Goal: Information Seeking & Learning: Learn about a topic

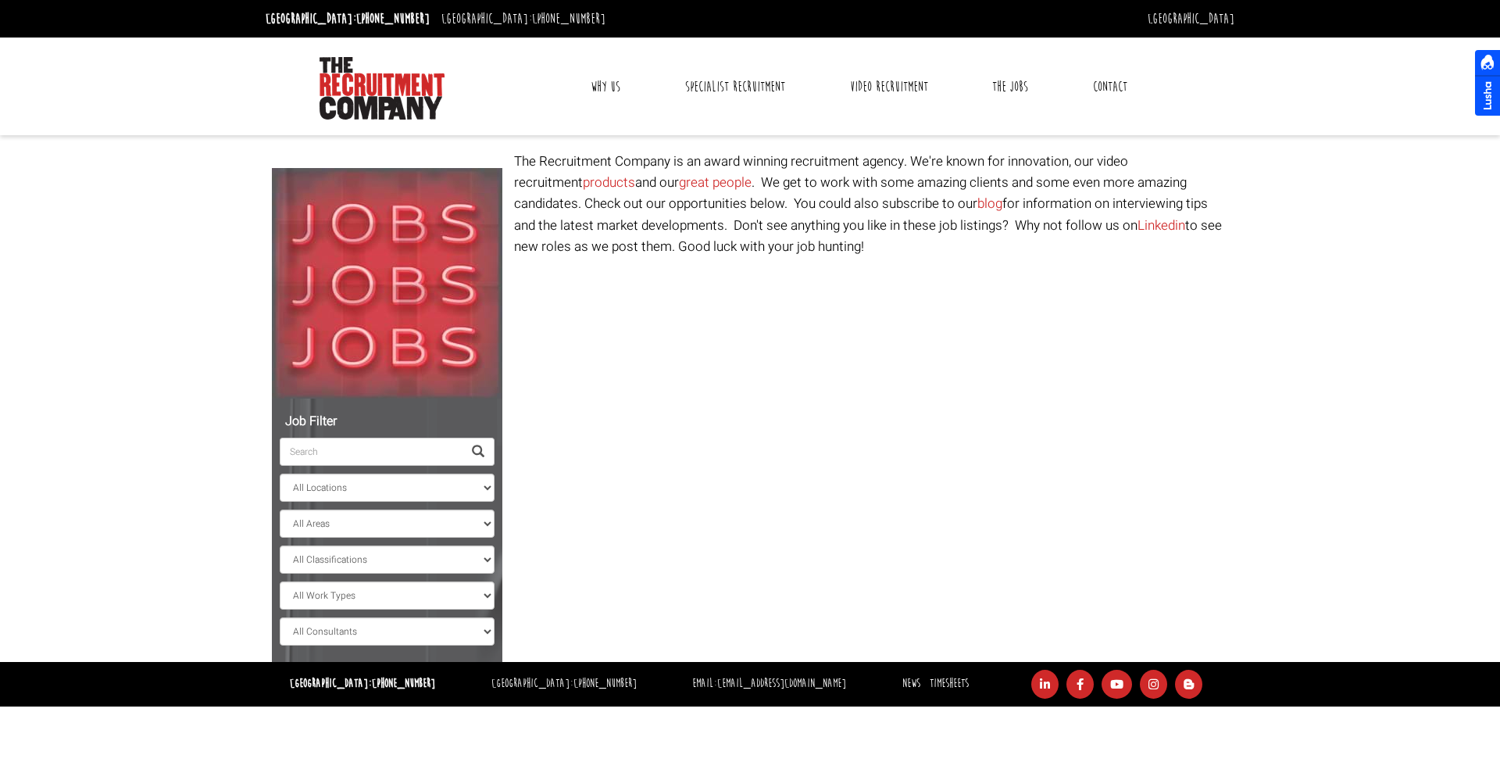
select select "[GEOGRAPHIC_DATA]"
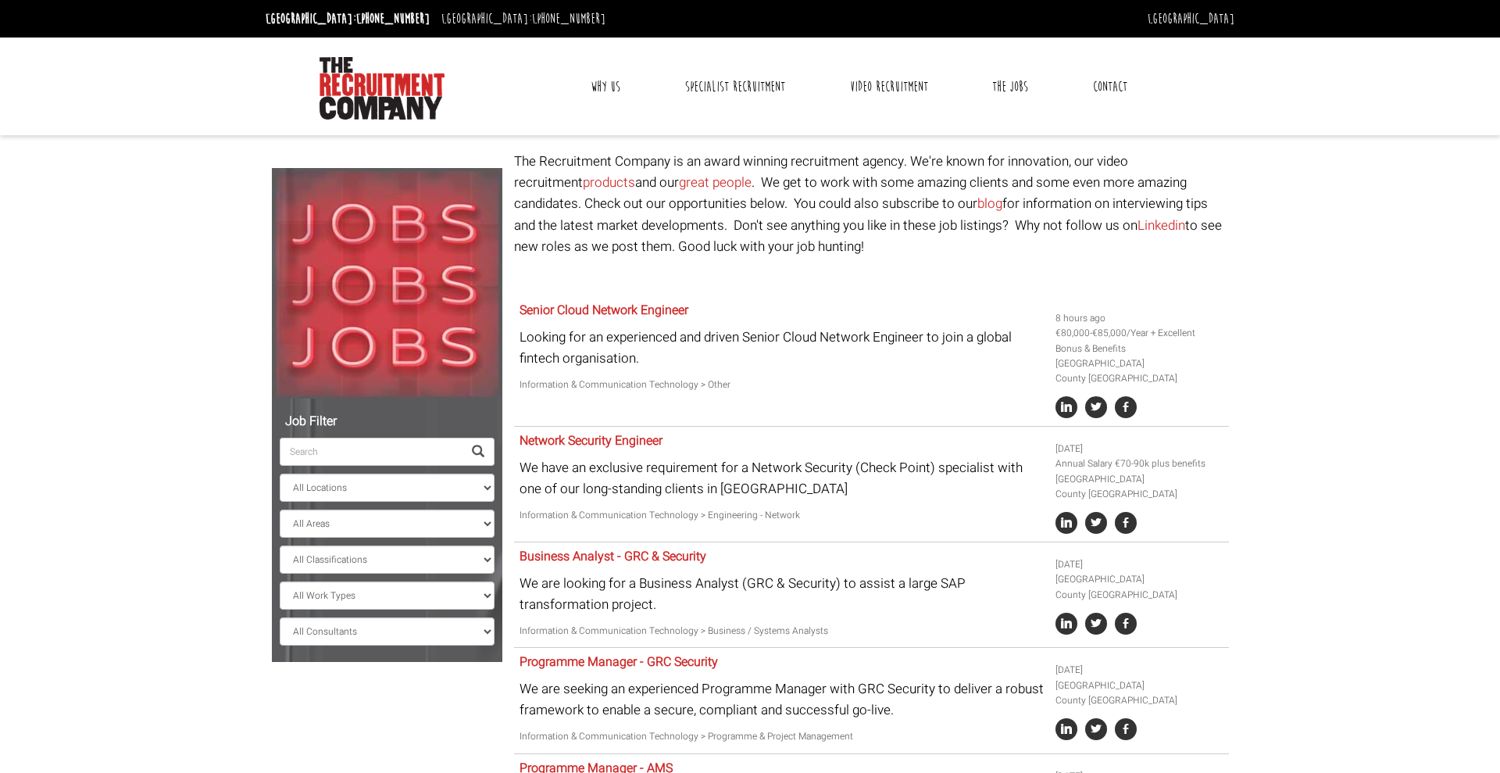
select select "[GEOGRAPHIC_DATA]"
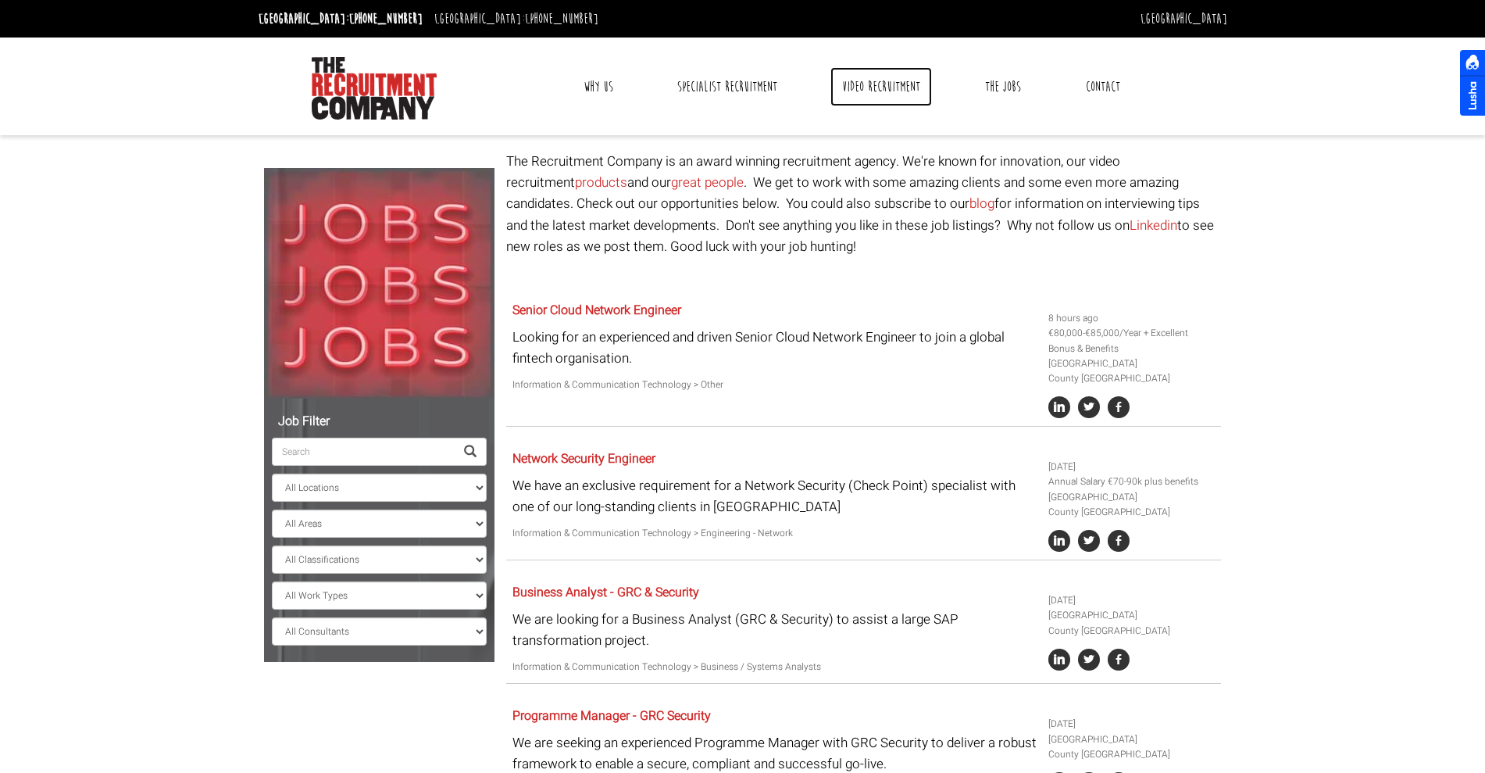
click at [846, 80] on link "Video Recruitment" at bounding box center [882, 86] width 102 height 39
click at [831, 88] on link "Video Recruitment" at bounding box center [882, 86] width 102 height 39
click at [831, 76] on link "Video Recruitment" at bounding box center [882, 86] width 102 height 39
click at [831, 91] on link "Video Recruitment" at bounding box center [882, 86] width 102 height 39
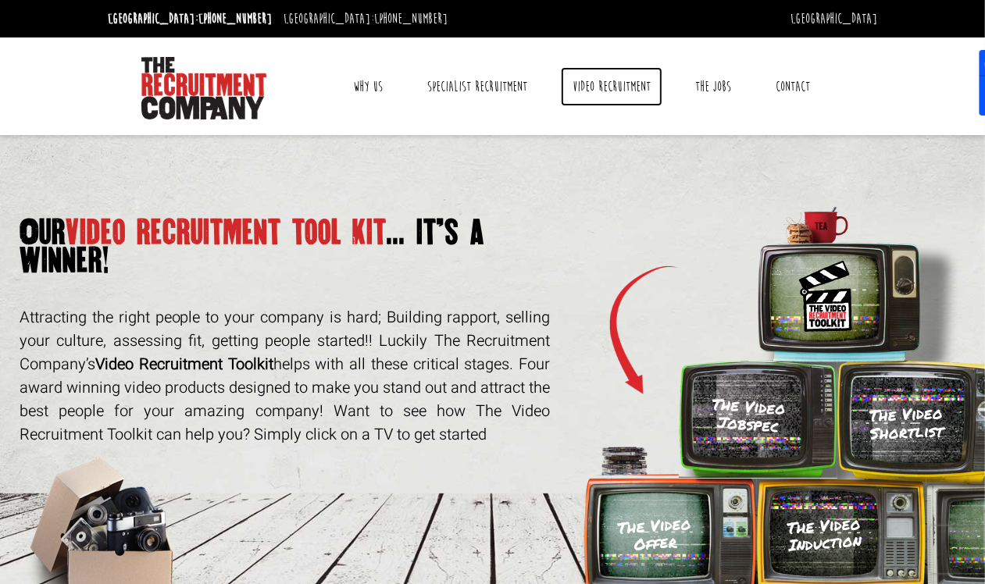
click at [624, 96] on link "Video Recruitment" at bounding box center [612, 86] width 102 height 39
click at [735, 415] on h3 "The Video Jobspec" at bounding box center [749, 416] width 76 height 40
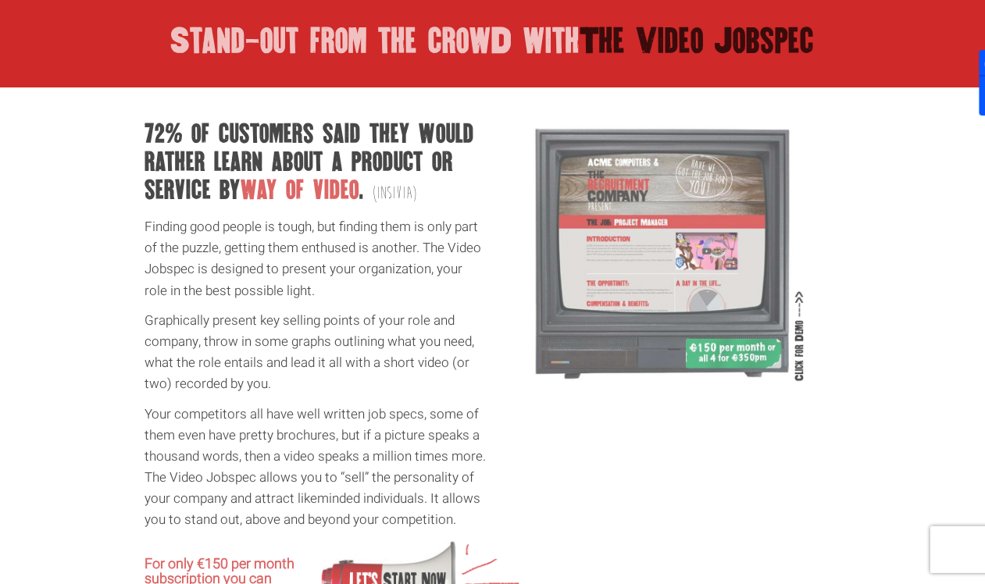
scroll to position [664, 0]
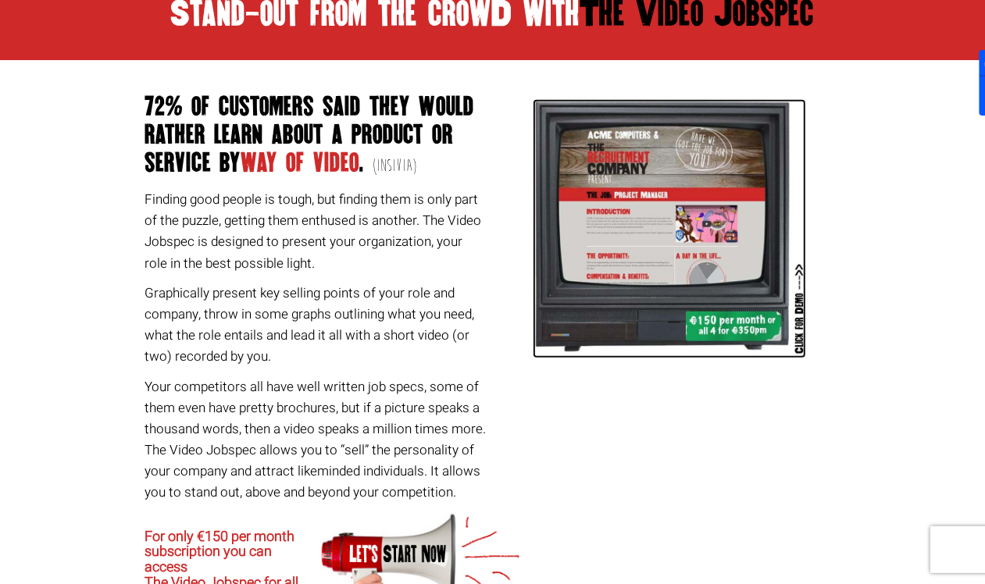
click at [639, 238] on img at bounding box center [669, 228] width 273 height 259
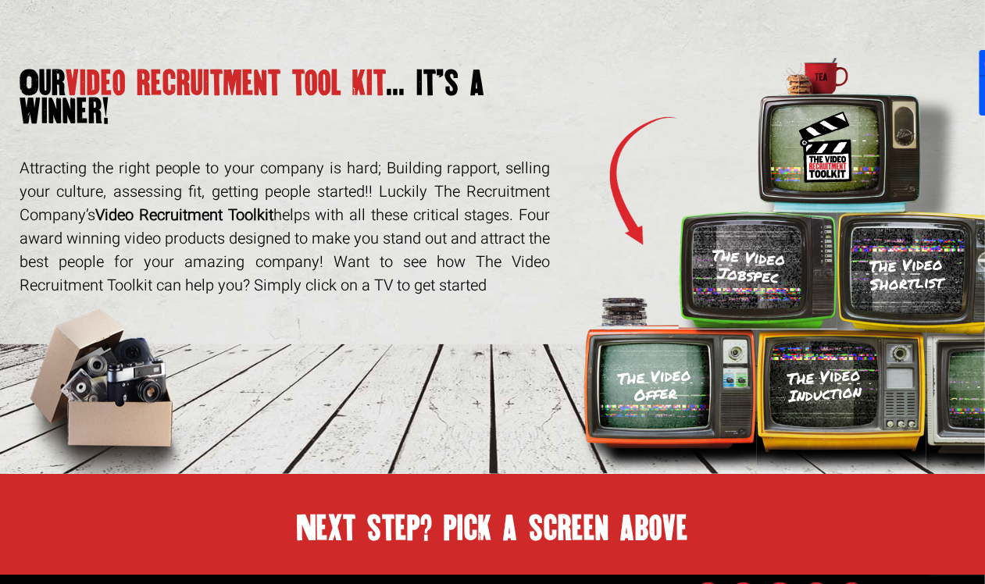
scroll to position [184, 0]
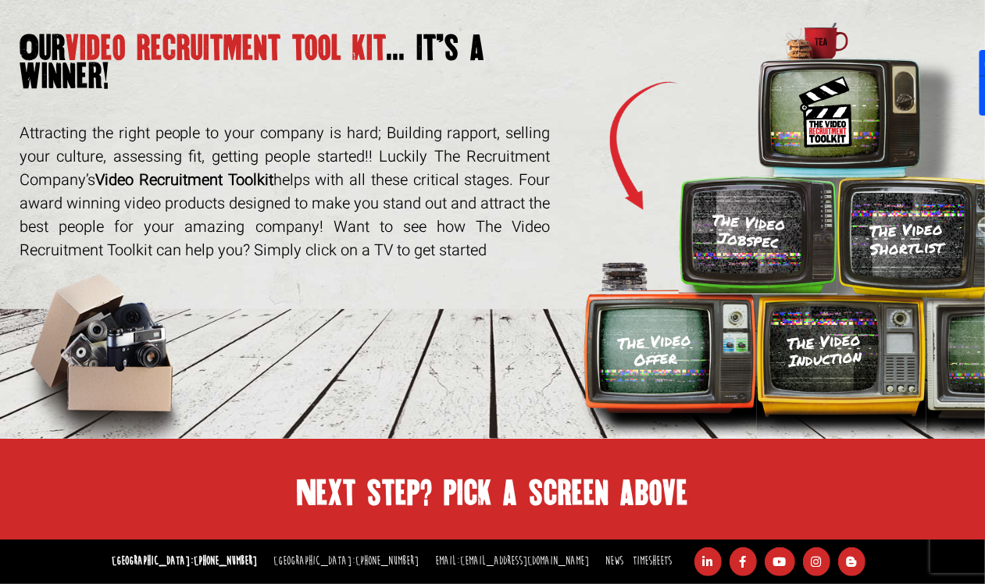
click at [899, 213] on div "The Video Shortlist" at bounding box center [907, 238] width 118 height 92
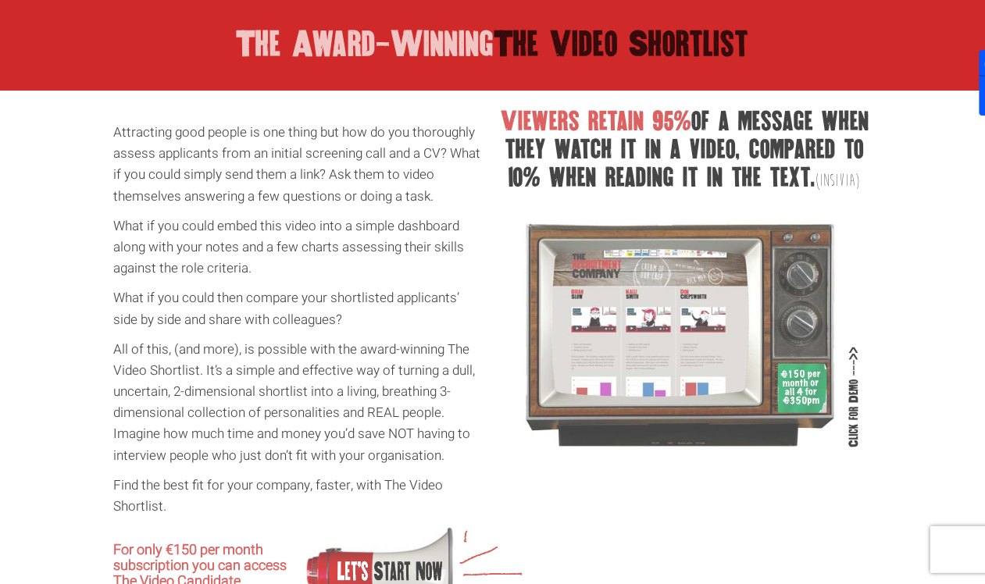
scroll to position [664, 0]
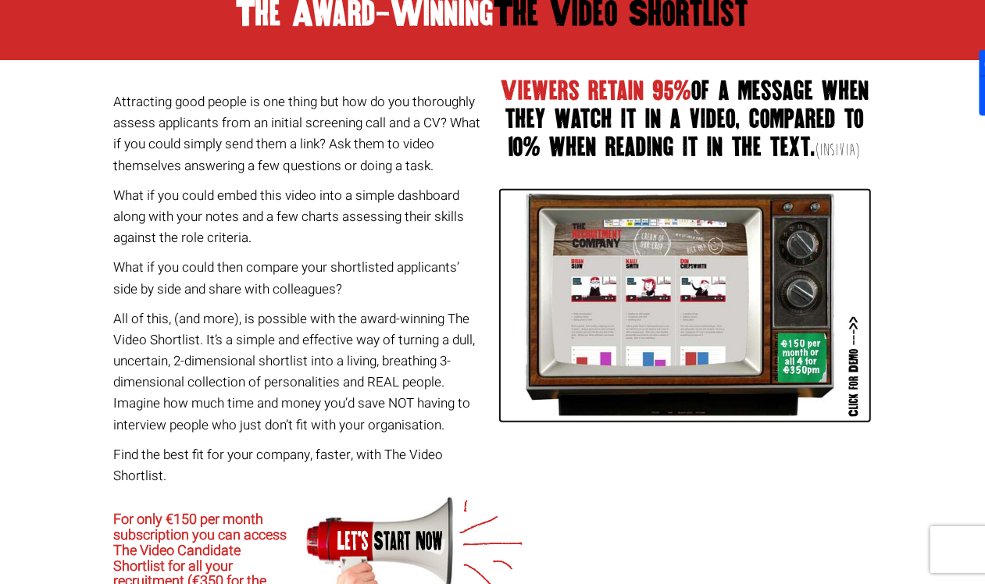
click at [653, 322] on img at bounding box center [685, 305] width 373 height 235
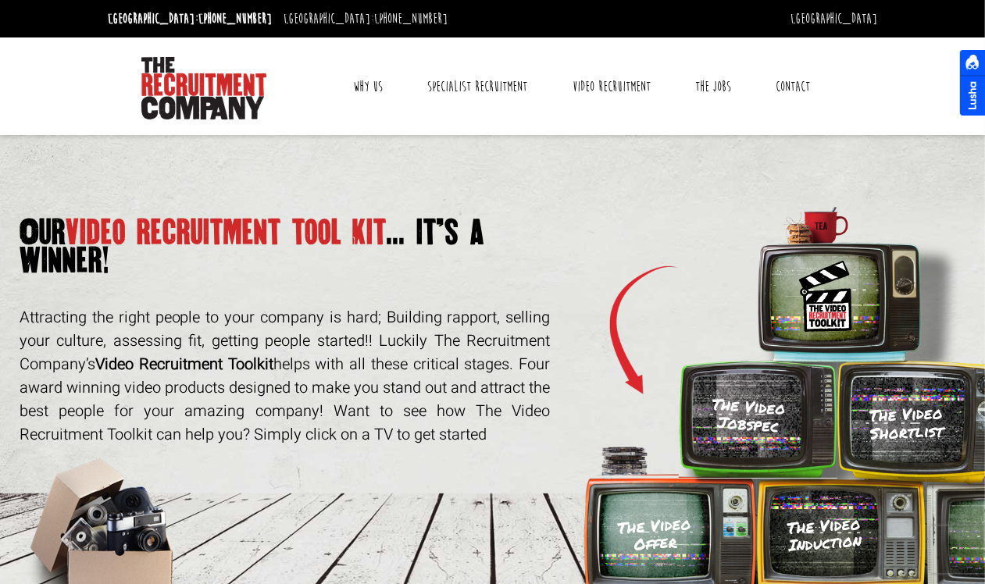
click at [638, 509] on div "The Video Offer" at bounding box center [655, 534] width 118 height 95
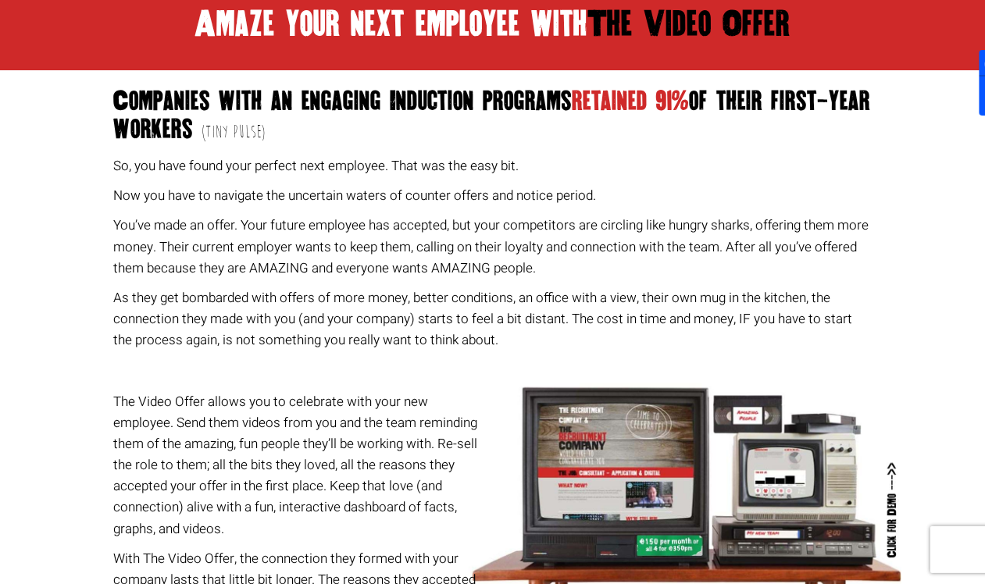
scroll to position [664, 0]
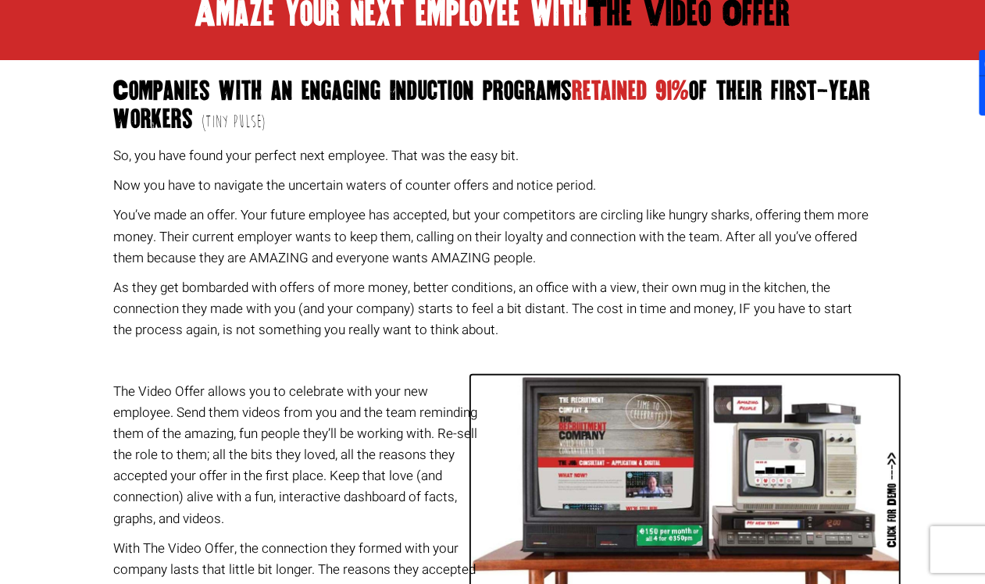
click at [660, 416] on img at bounding box center [685, 499] width 433 height 252
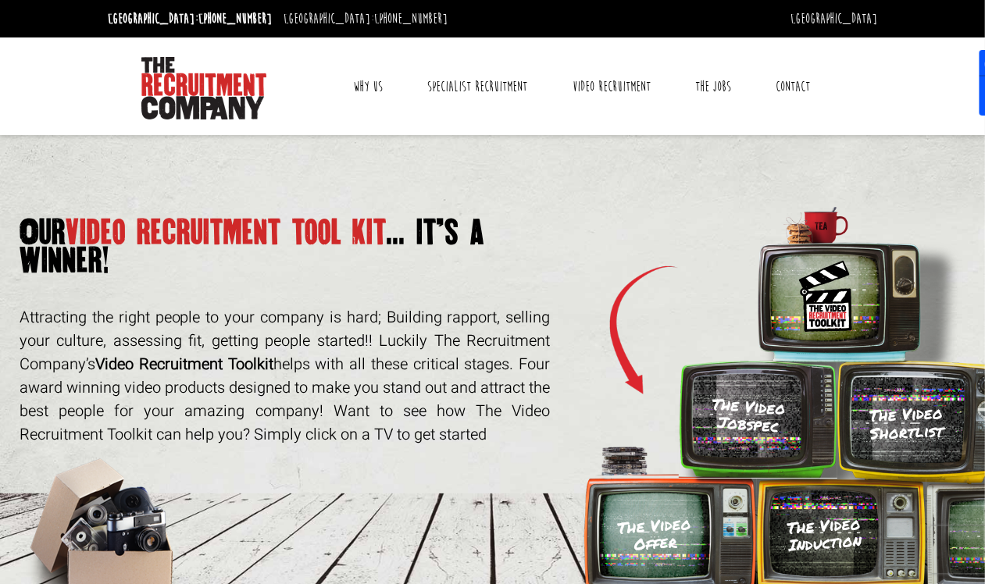
click at [790, 509] on div "The Video Induction" at bounding box center [824, 534] width 115 height 95
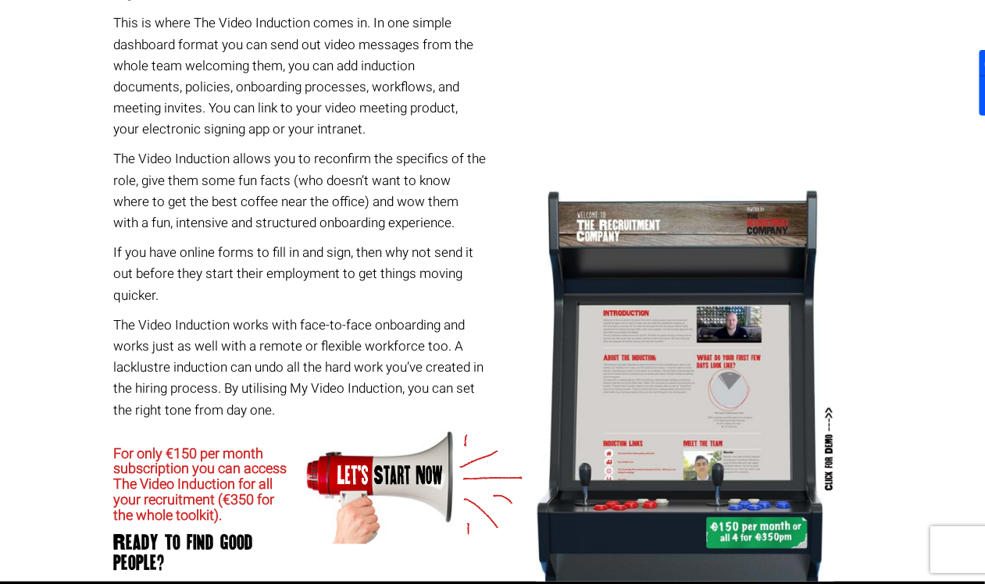
scroll to position [978, 0]
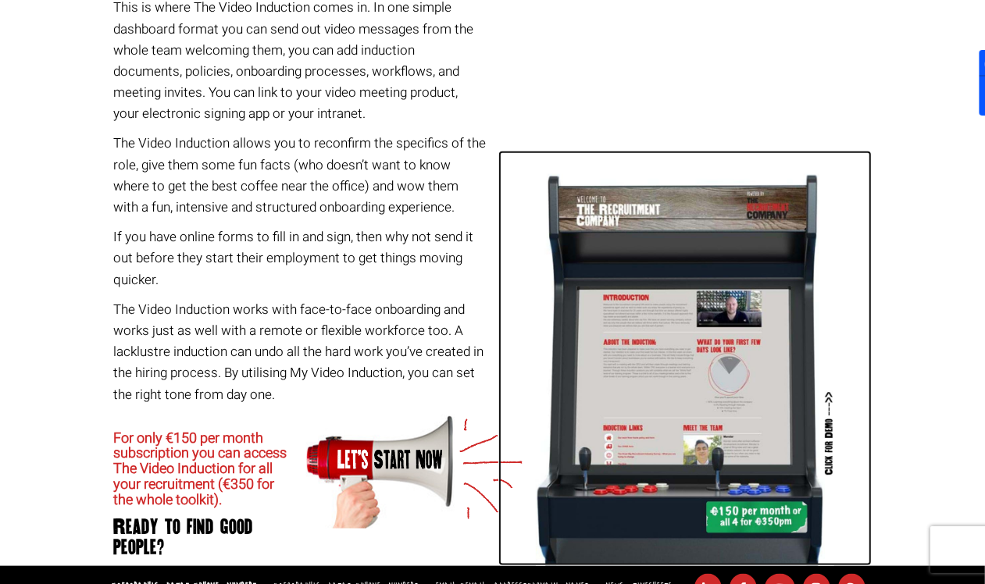
click at [619, 336] on img at bounding box center [685, 370] width 298 height 392
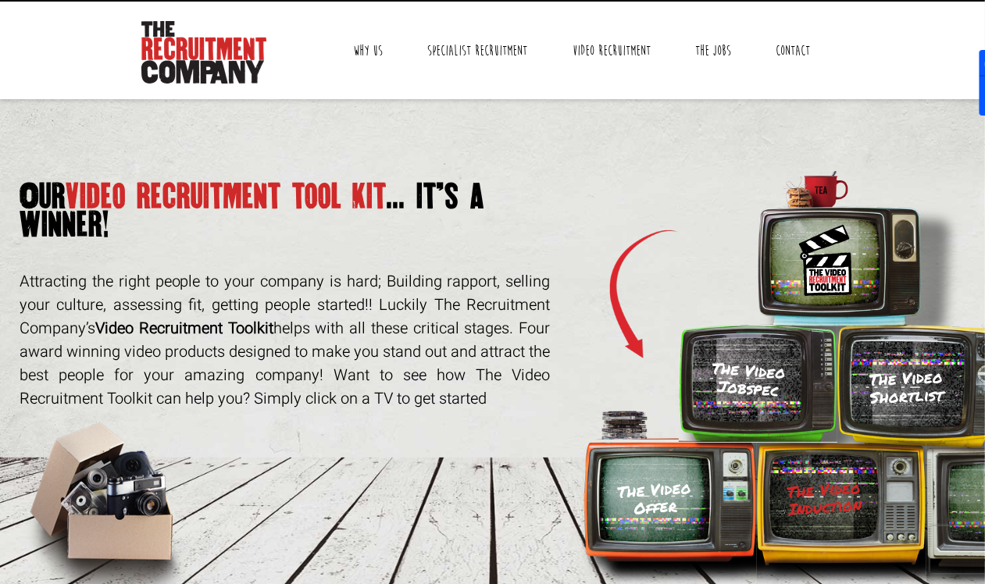
scroll to position [0, 0]
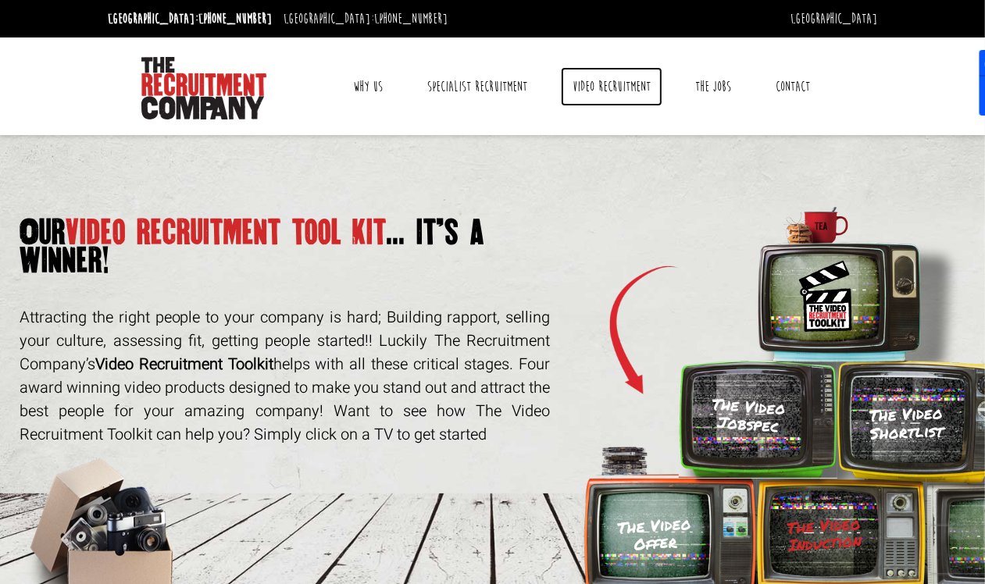
click at [571, 98] on link "Video Recruitment" at bounding box center [612, 86] width 102 height 39
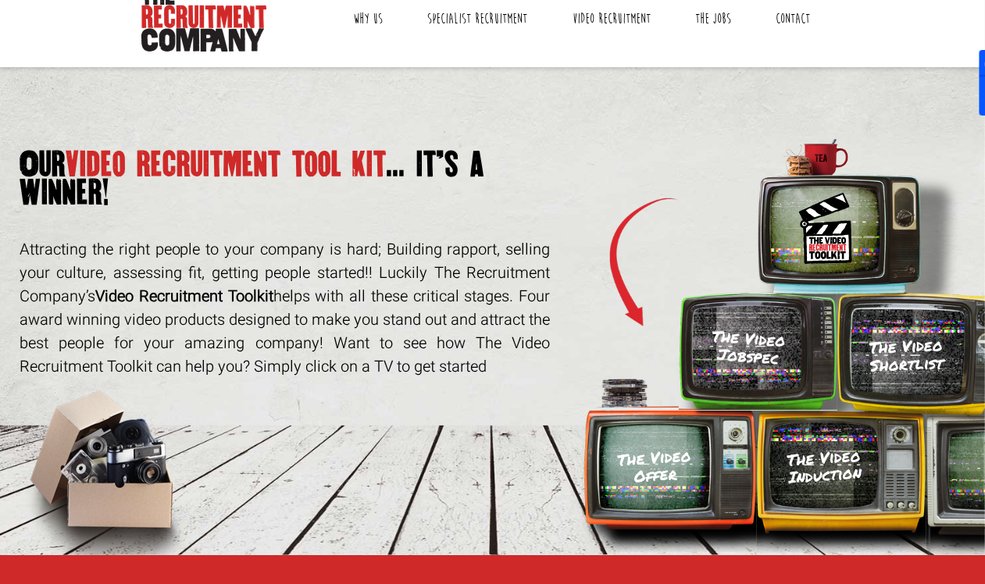
scroll to position [67, 0]
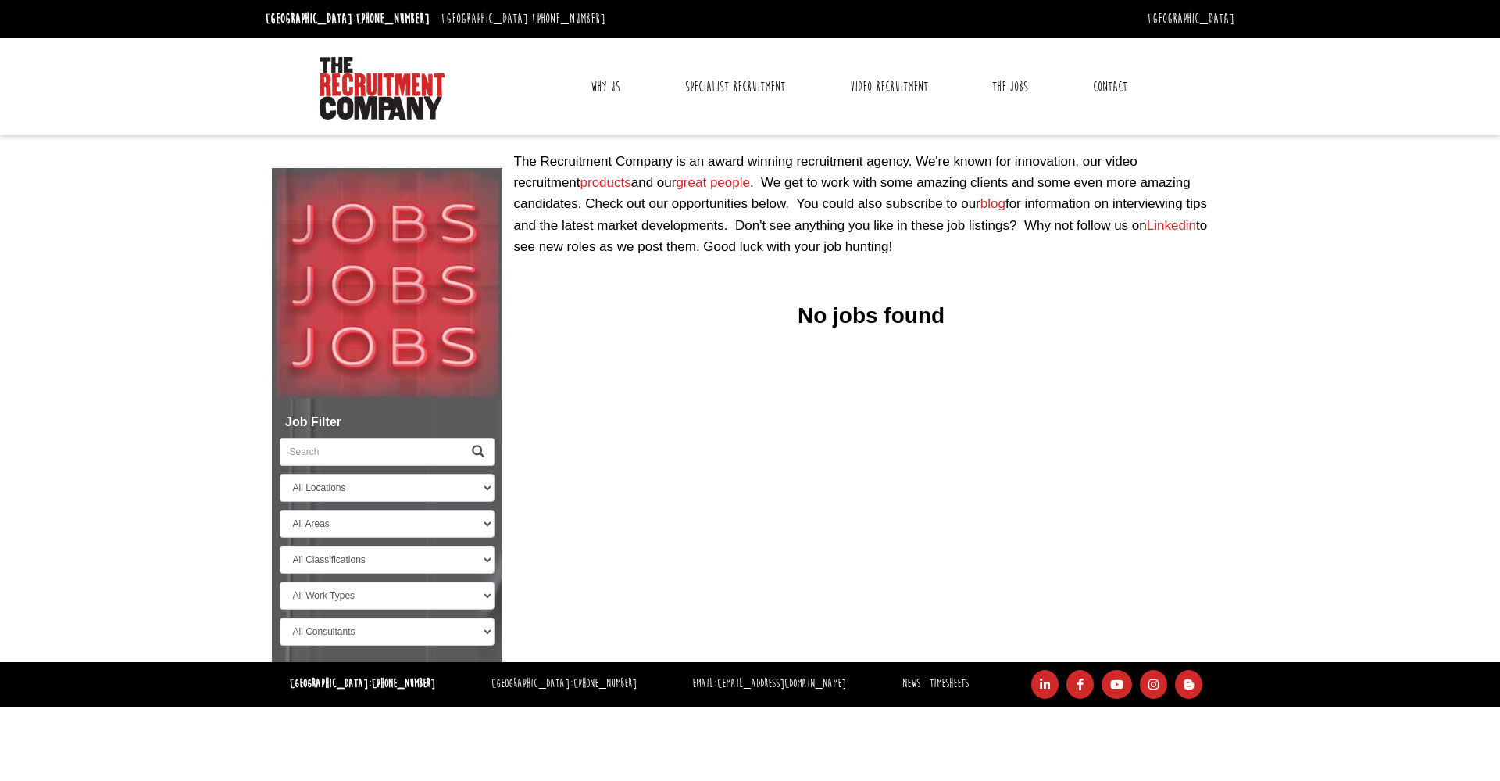
select select "[GEOGRAPHIC_DATA]"
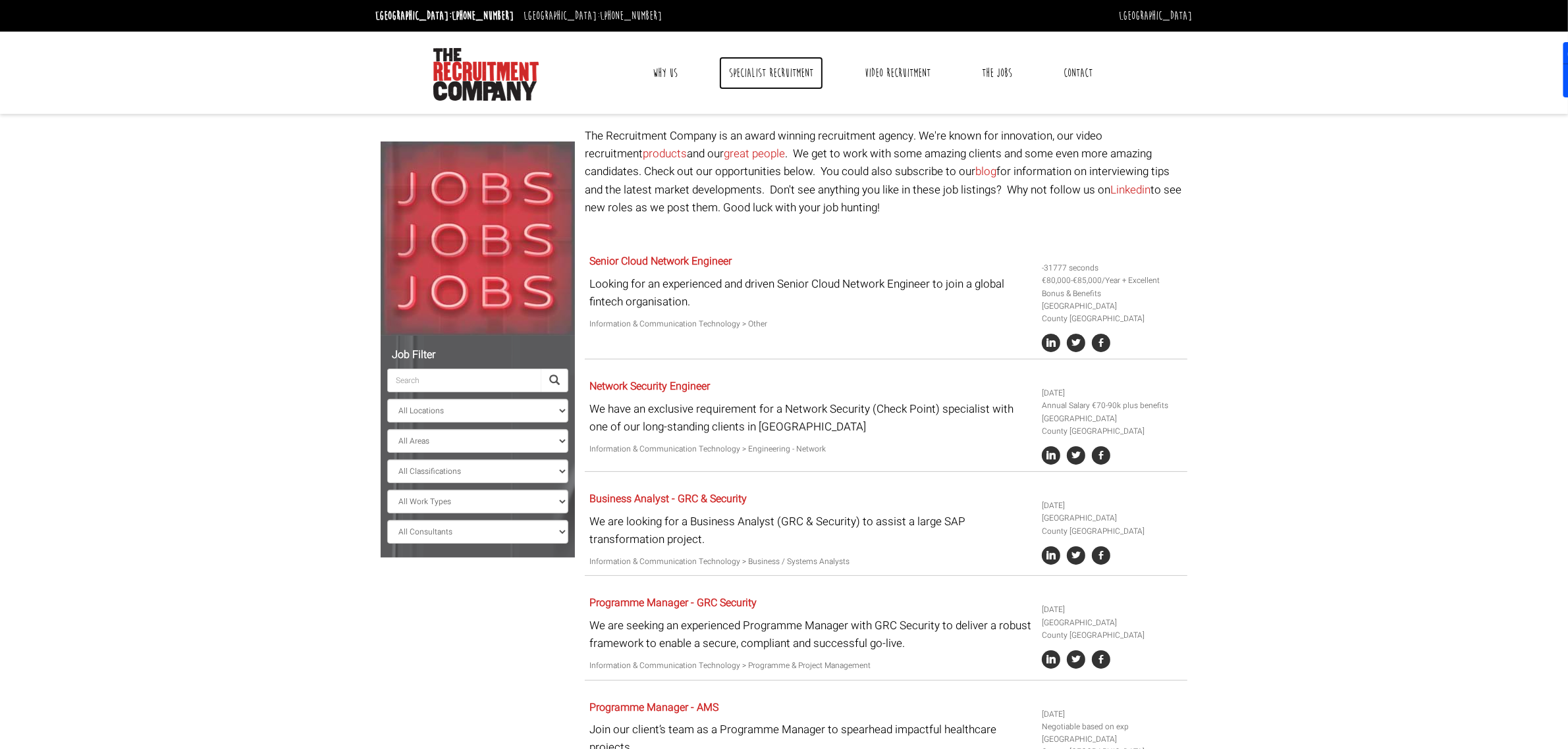
click at [763, 67] on link "Specialist Recruitment" at bounding box center [771, 72] width 104 height 33
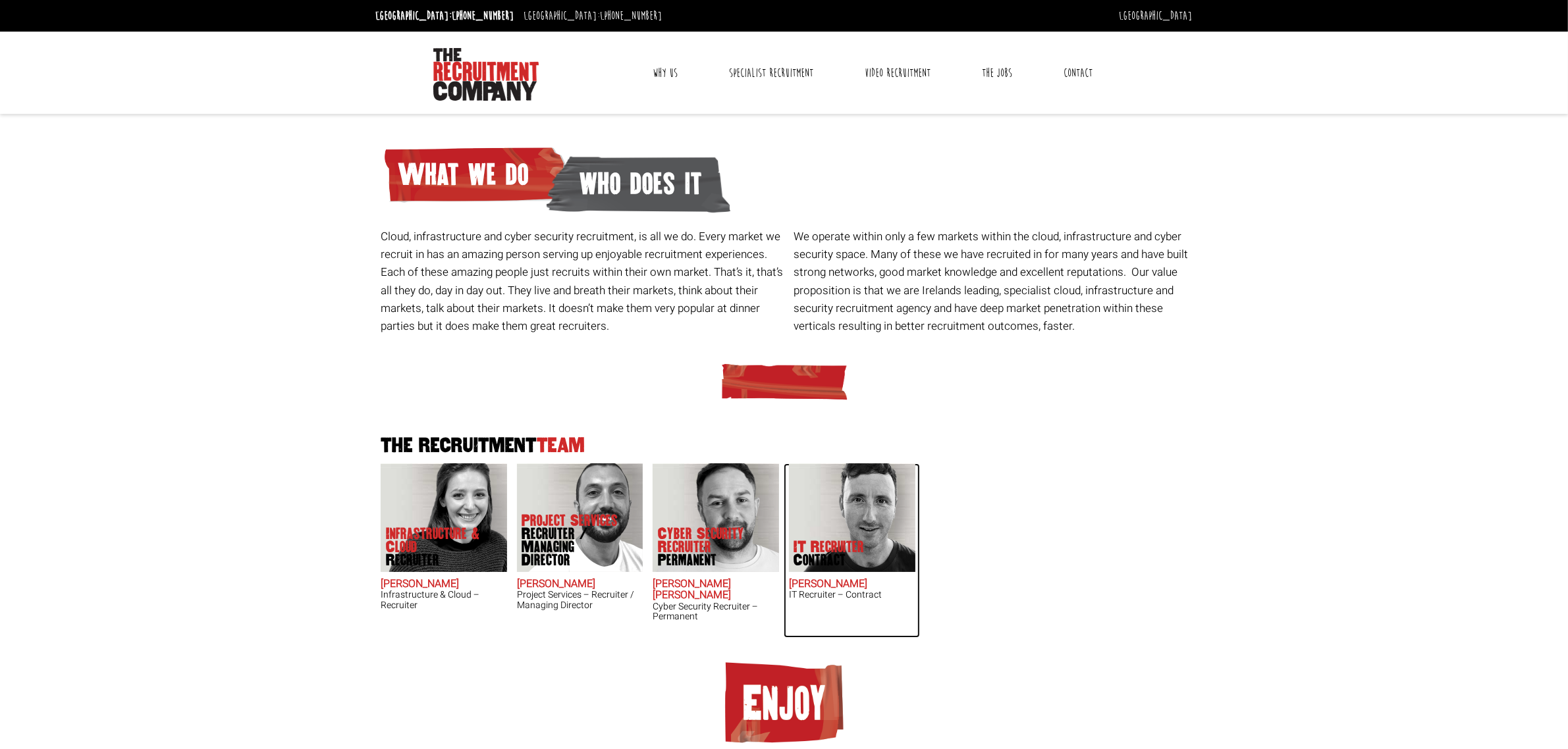
click at [869, 507] on img at bounding box center [852, 517] width 126 height 109
